Goal: Task Accomplishment & Management: Complete application form

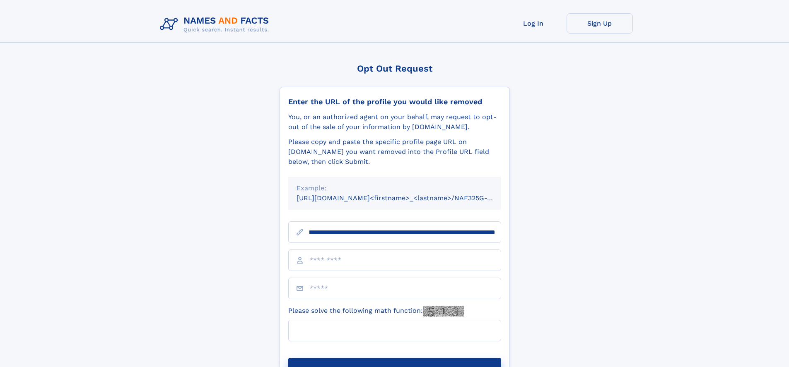
scroll to position [0, 91]
type input "**********"
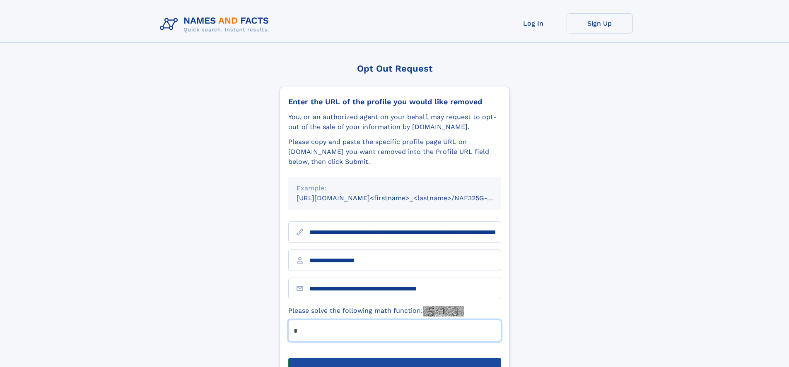
type input "*"
click at [394, 358] on button "Submit Opt Out Request" at bounding box center [394, 371] width 213 height 27
